Goal: Find specific page/section: Find specific page/section

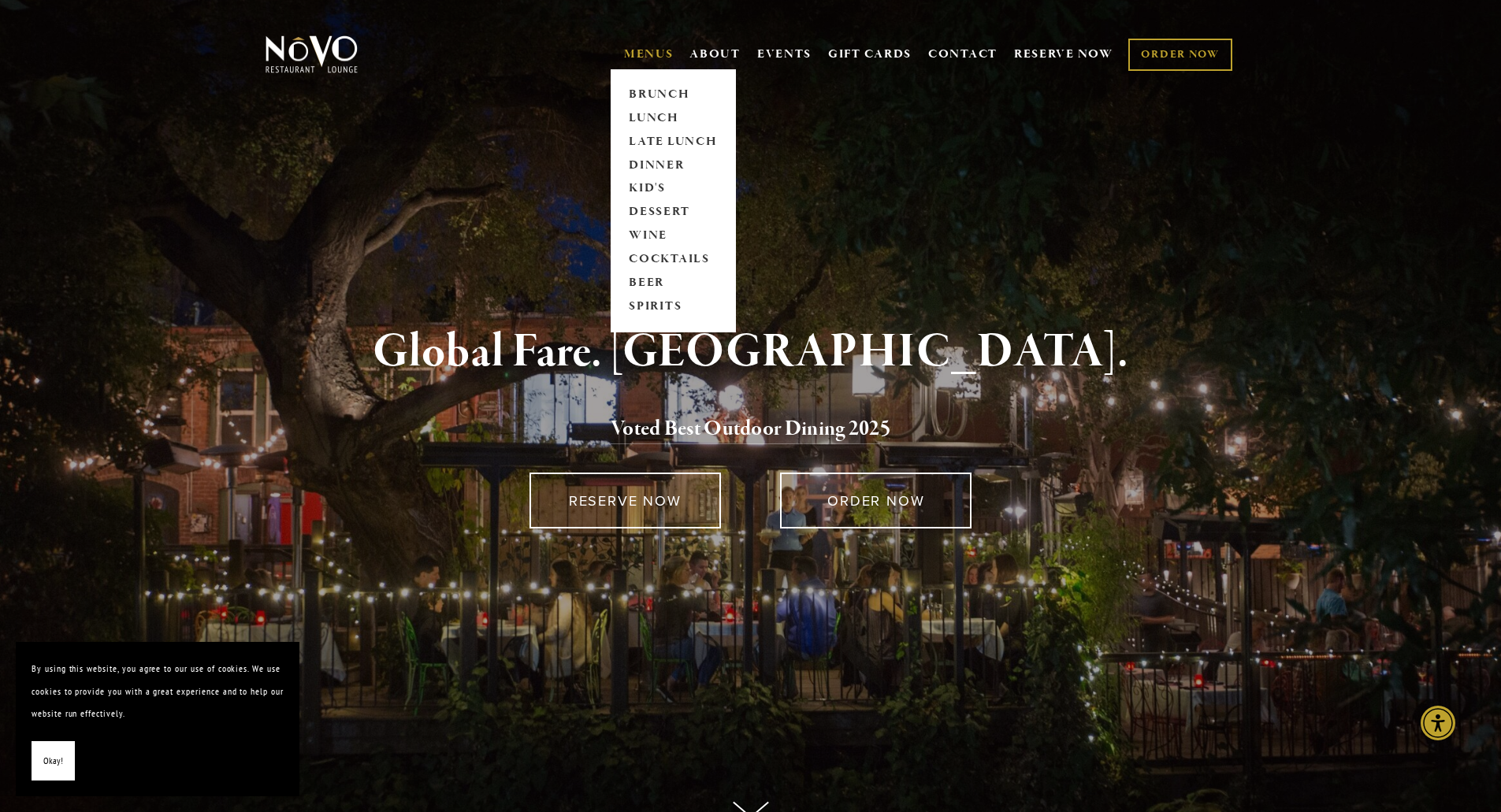
click at [655, 49] on link "MENUS" at bounding box center [648, 54] width 49 height 16
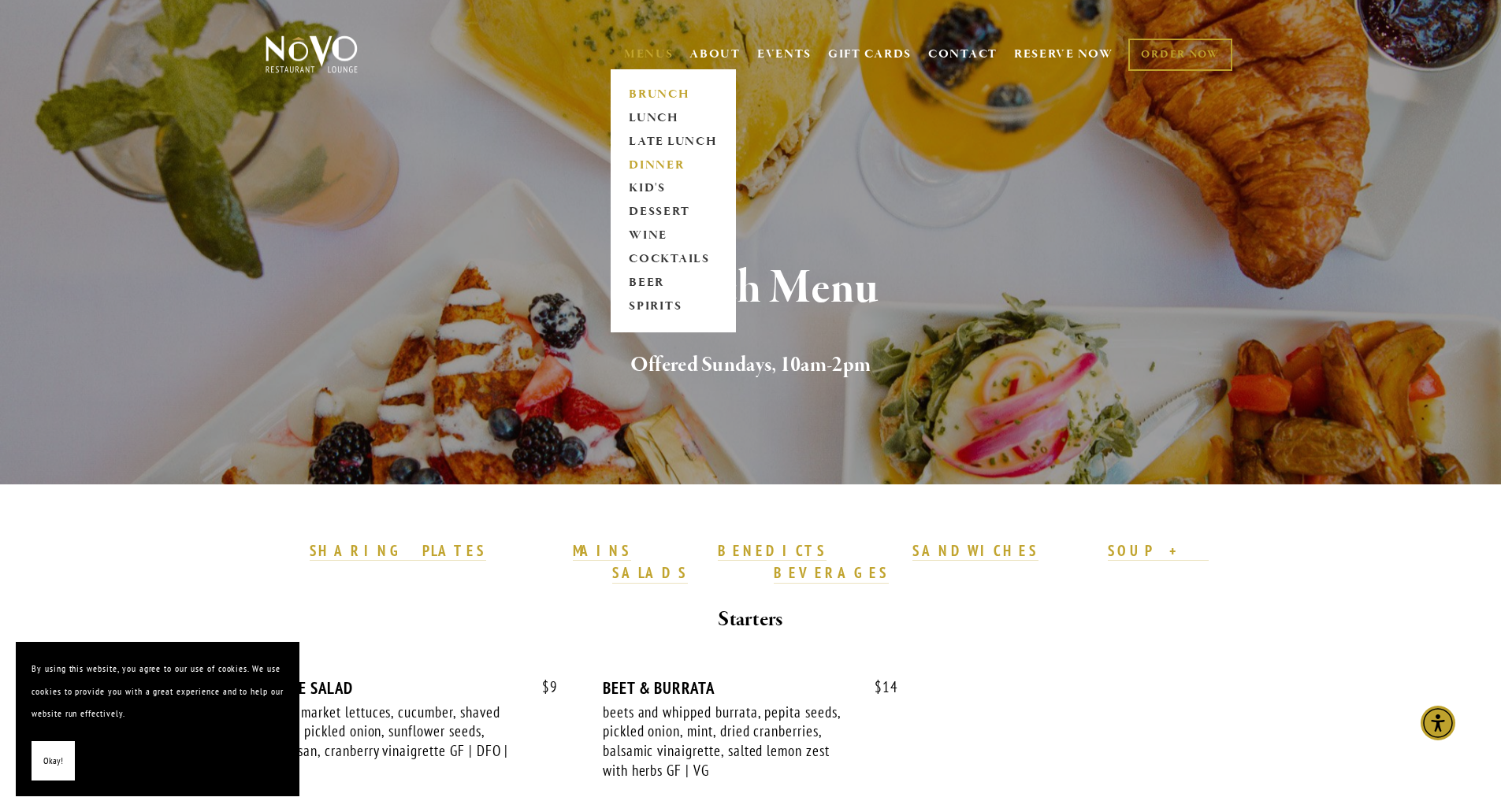
click at [648, 161] on link "DINNER" at bounding box center [674, 166] width 99 height 23
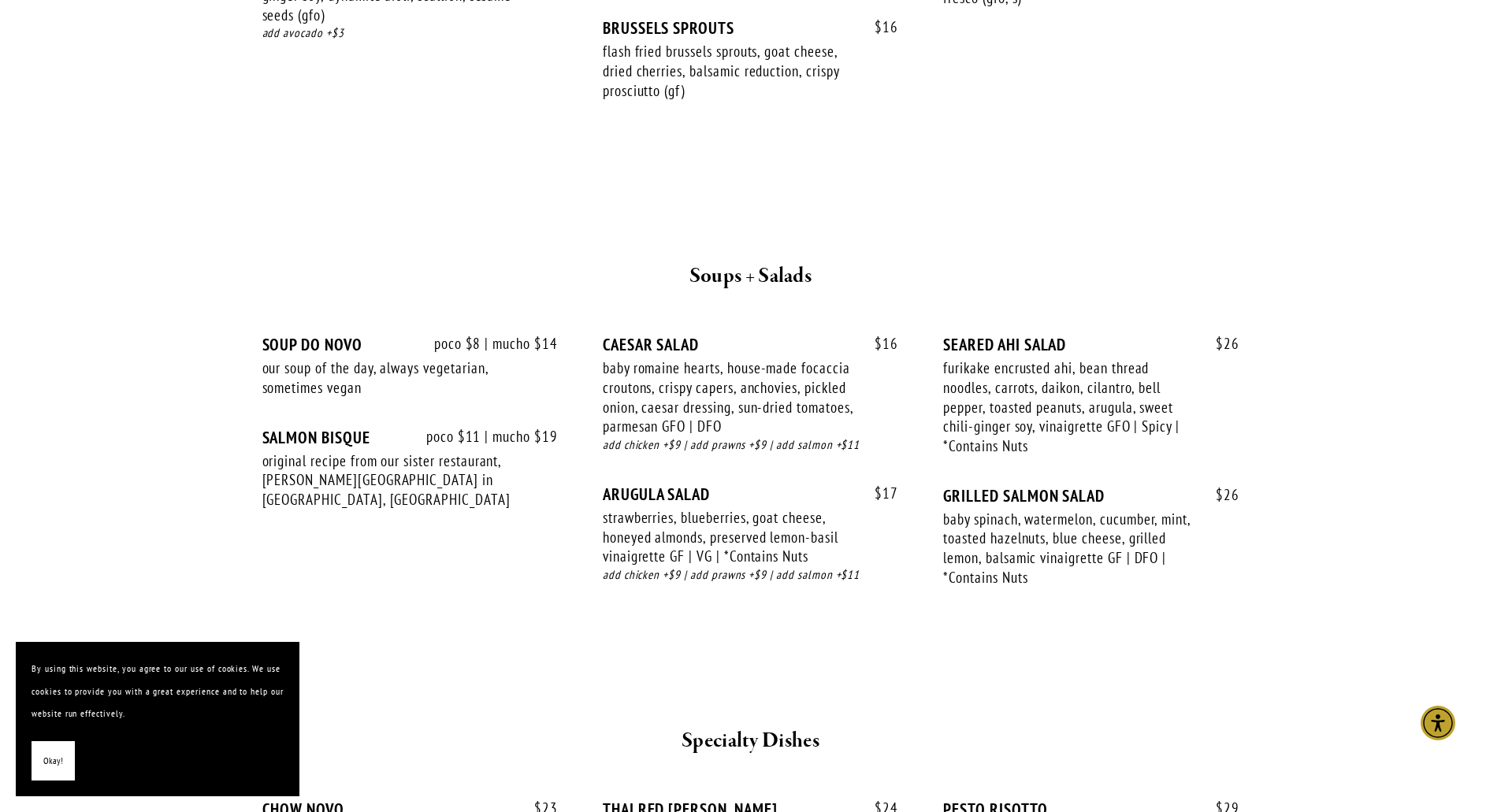
scroll to position [1497, 0]
